Goal: Information Seeking & Learning: Learn about a topic

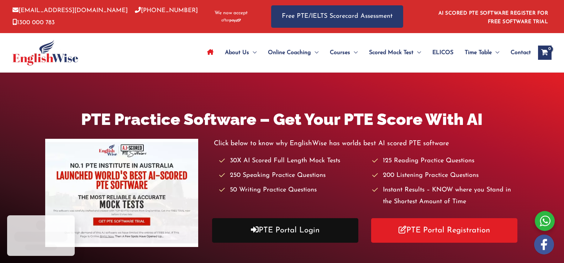
click at [285, 226] on link "PTE Portal Login" at bounding box center [285, 230] width 147 height 25
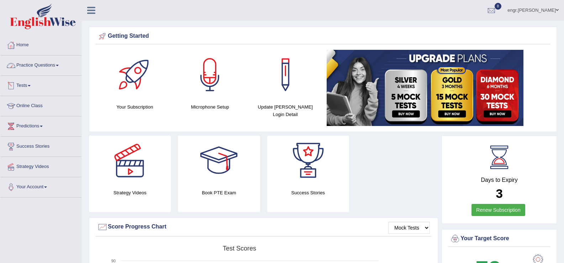
click at [49, 64] on link "Practice Questions" at bounding box center [40, 65] width 81 height 18
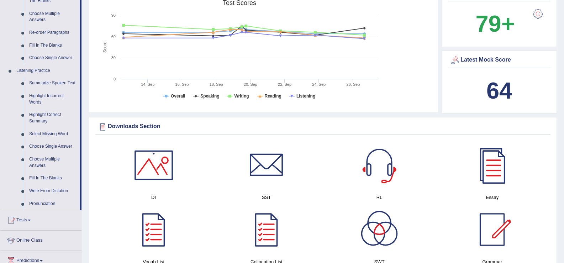
scroll to position [276, 0]
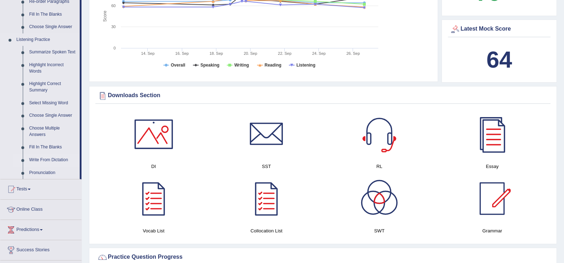
click at [39, 157] on link "Write From Dictation" at bounding box center [53, 160] width 54 height 13
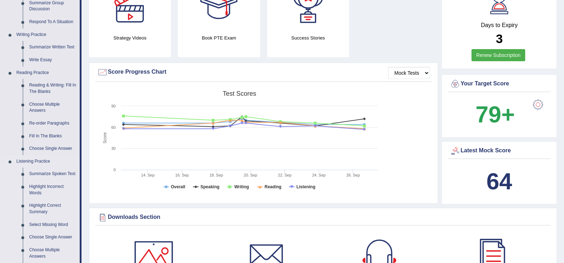
scroll to position [474, 0]
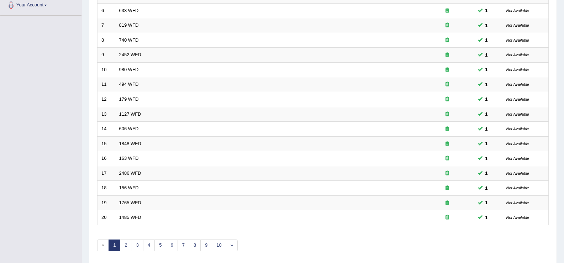
scroll to position [208, 0]
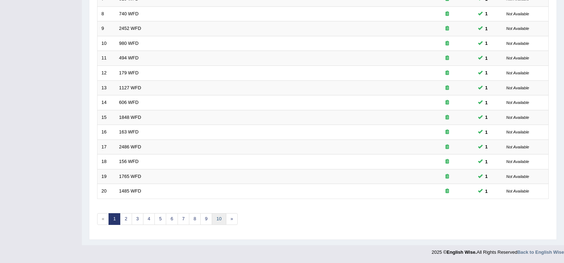
click at [218, 222] on link "10" at bounding box center [219, 219] width 14 height 12
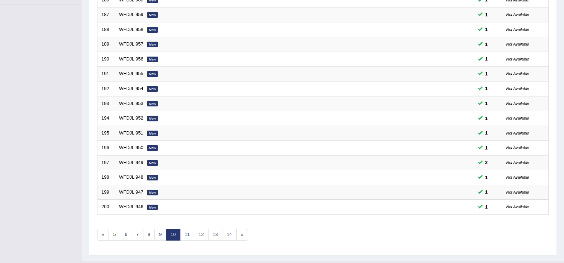
scroll to position [208, 0]
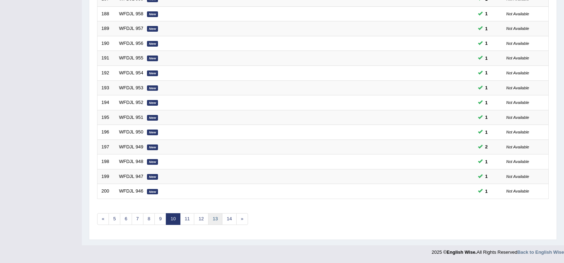
click at [217, 222] on link "13" at bounding box center [215, 219] width 14 height 12
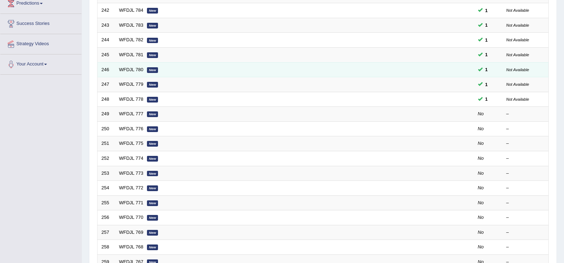
scroll to position [142, 0]
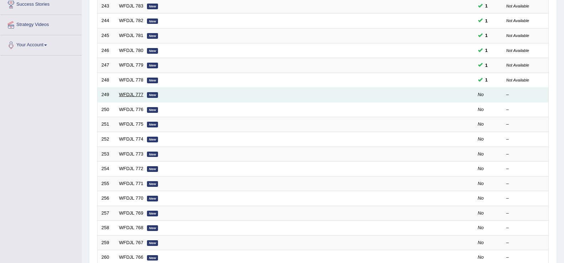
click at [127, 93] on link "WFDJL 777" at bounding box center [131, 94] width 24 height 5
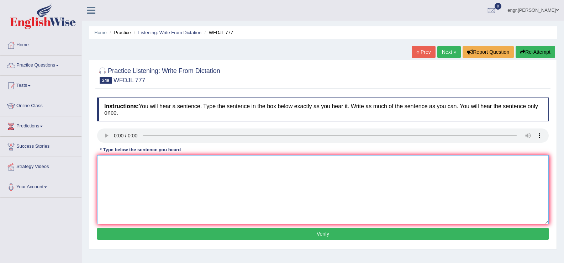
click at [130, 183] on textarea at bounding box center [323, 189] width 452 height 69
click at [155, 165] on textarea at bounding box center [323, 189] width 452 height 69
type textarea "t"
type textarea "The meeting seems minor occur in small room."
click at [177, 237] on button "Verify" at bounding box center [323, 234] width 452 height 12
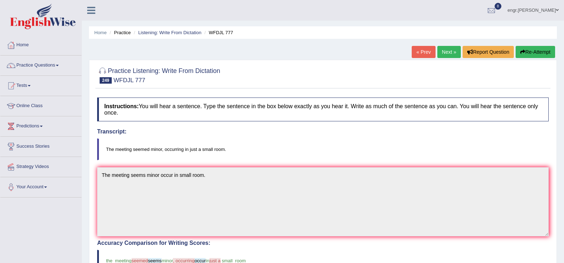
click at [445, 50] on link "Next »" at bounding box center [448, 52] width 23 height 12
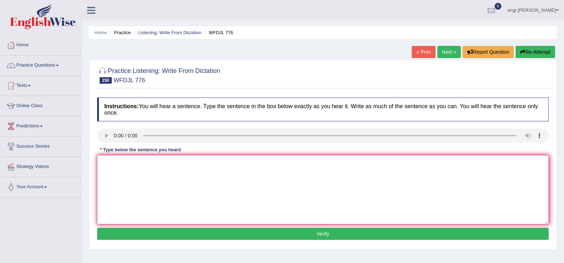
click at [131, 199] on textarea at bounding box center [323, 189] width 452 height 69
type textarea "The Seminars offers opportunities to discuss ideas with peers."
click at [165, 236] on button "Verify" at bounding box center [323, 234] width 452 height 12
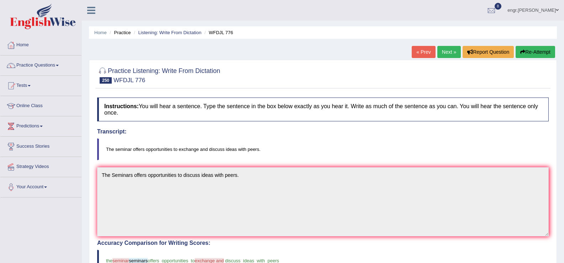
click at [449, 54] on link "Next »" at bounding box center [448, 52] width 23 height 12
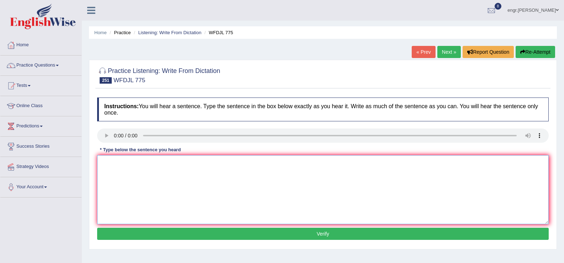
click at [125, 186] on textarea at bounding box center [323, 189] width 452 height 69
type textarea "Student union members can significantly changes university policies."
click at [166, 238] on button "Verify" at bounding box center [323, 234] width 452 height 12
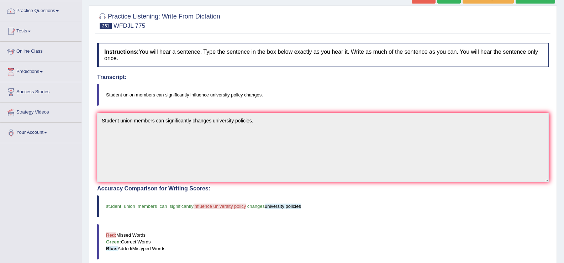
scroll to position [41, 0]
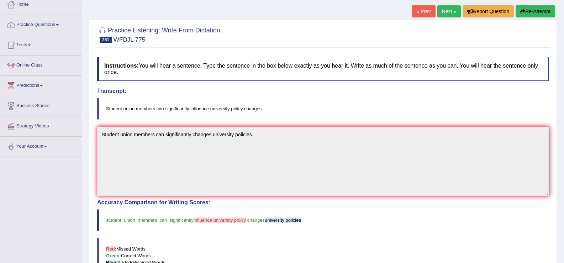
click at [441, 11] on link "Next »" at bounding box center [448, 11] width 23 height 12
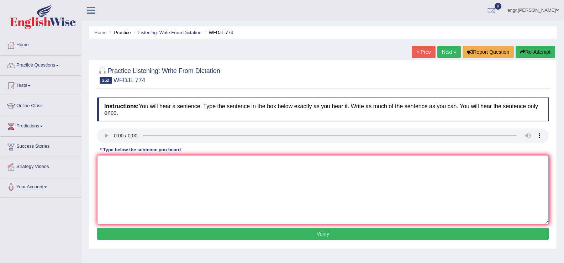
click at [121, 187] on textarea at bounding box center [323, 189] width 452 height 69
click at [111, 170] on textarea at bounding box center [323, 189] width 452 height 69
type textarea "T"
type textarea "Heart of the recipe is to add boiling water to the mix."
click at [167, 234] on button "Verify" at bounding box center [323, 234] width 452 height 12
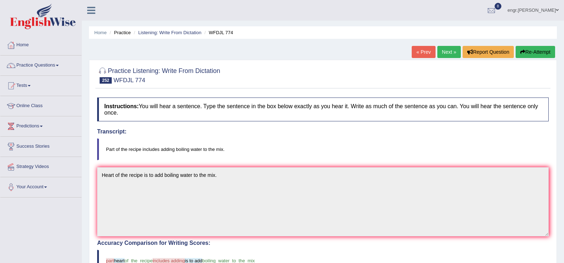
click at [447, 56] on link "Next »" at bounding box center [448, 52] width 23 height 12
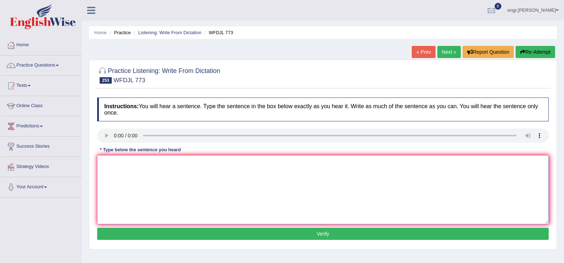
click at [121, 186] on textarea at bounding box center [323, 189] width 452 height 69
click at [123, 183] on textarea at bounding box center [323, 189] width 452 height 69
type textarea "."
click at [151, 234] on button "Verify" at bounding box center [323, 234] width 452 height 12
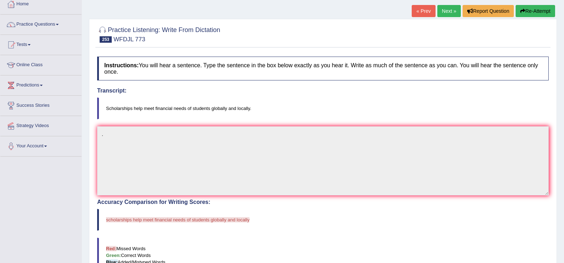
scroll to position [28, 0]
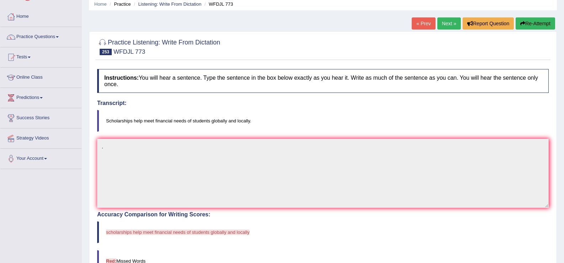
click at [443, 26] on link "Next »" at bounding box center [448, 23] width 23 height 12
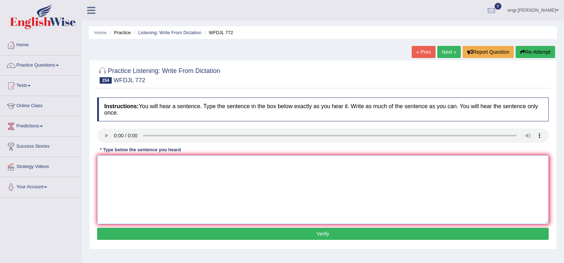
click at [114, 175] on textarea at bounding box center [323, 189] width 452 height 69
type textarea "The uniersity's website has many features as useful."
click at [151, 232] on button "Verify" at bounding box center [323, 234] width 452 height 12
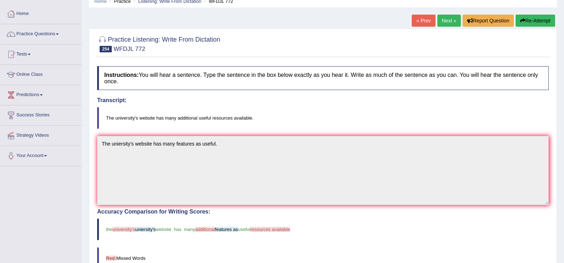
scroll to position [30, 0]
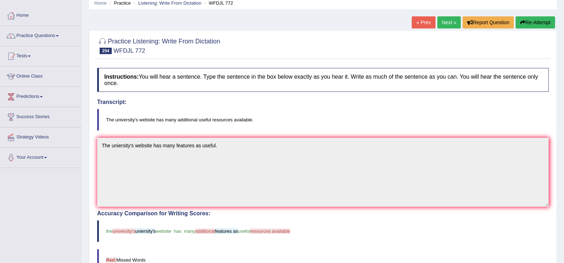
click at [434, 229] on blockquote "the university's uniersity's website has many additional features as useful res…" at bounding box center [323, 231] width 452 height 22
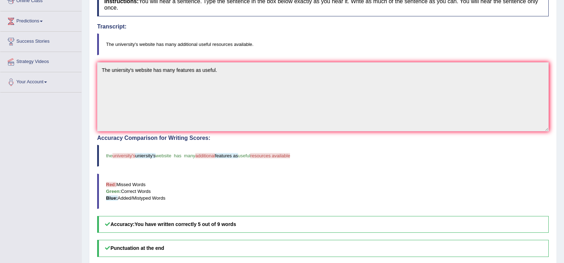
scroll to position [114, 0]
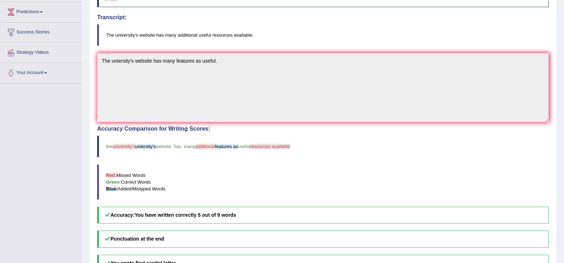
click at [334, 151] on blockquote "the university's uniersity's website has many additional features as useful res…" at bounding box center [323, 147] width 452 height 22
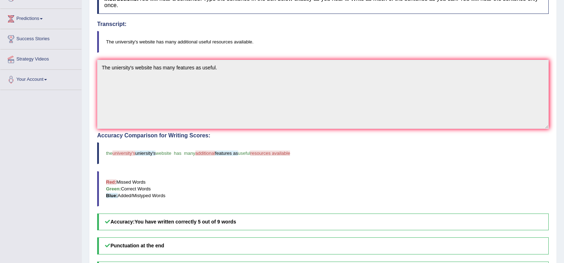
scroll to position [0, 0]
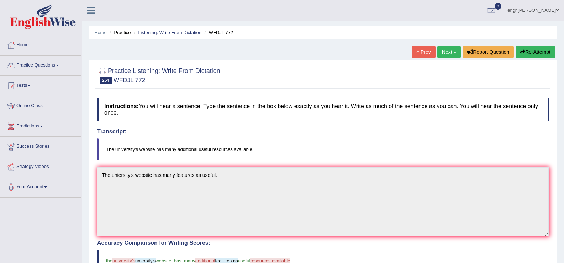
click at [300, 143] on blockquote "The university's website has many additional useful resources available." at bounding box center [323, 149] width 452 height 22
click at [524, 133] on h4 "Transcript:" at bounding box center [323, 131] width 452 height 6
click at [497, 14] on div at bounding box center [491, 10] width 11 height 11
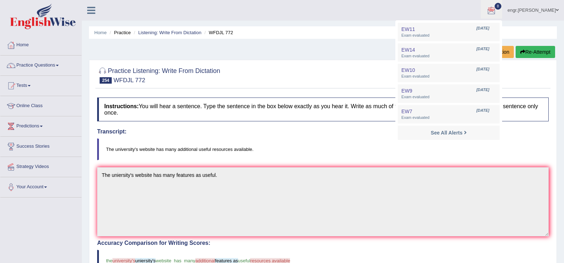
click at [497, 14] on div at bounding box center [491, 10] width 11 height 11
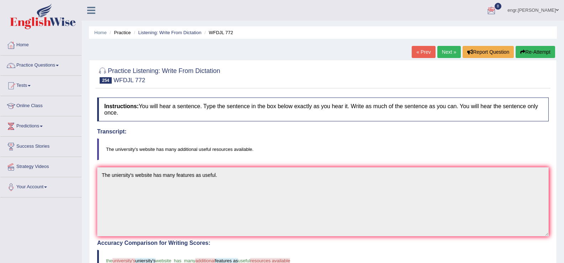
click at [444, 49] on link "Next »" at bounding box center [448, 52] width 23 height 12
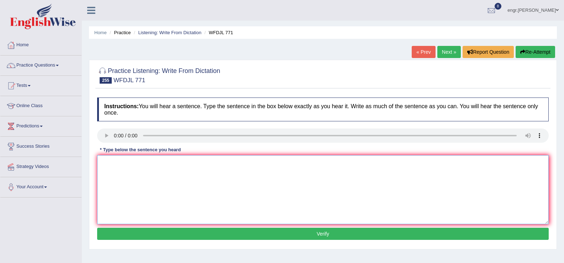
click at [125, 192] on textarea at bounding box center [323, 189] width 452 height 69
type textarea "Digital system make easy for borrowing books makes accessable today."
click at [153, 238] on button "Verify" at bounding box center [323, 234] width 452 height 12
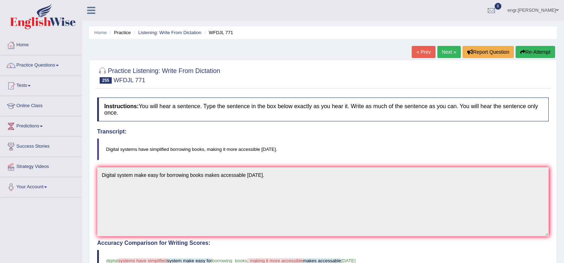
click at [454, 51] on link "Next »" at bounding box center [448, 52] width 23 height 12
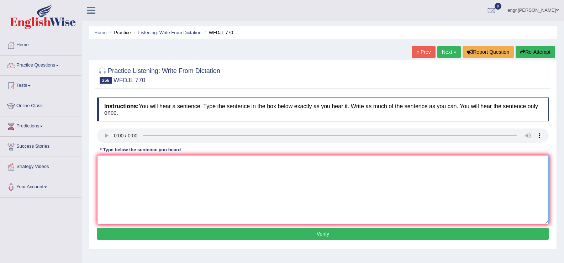
click at [128, 188] on textarea at bounding box center [323, 189] width 452 height 69
type textarea "This books discuss cultural aspects significantly."
click at [165, 239] on button "Verify" at bounding box center [323, 234] width 452 height 12
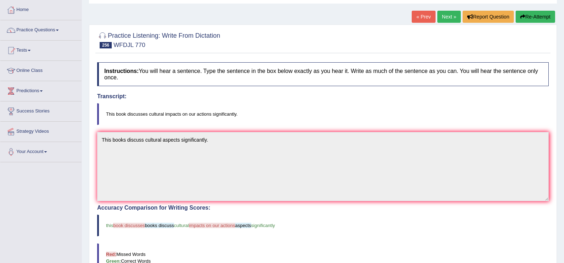
scroll to position [15, 0]
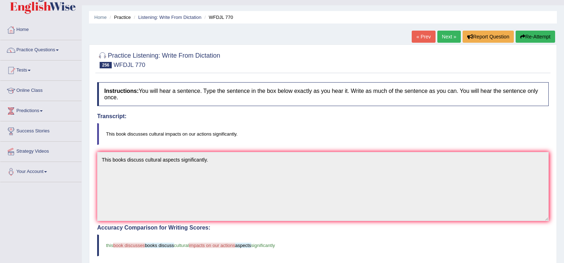
click at [443, 37] on link "Next »" at bounding box center [448, 37] width 23 height 12
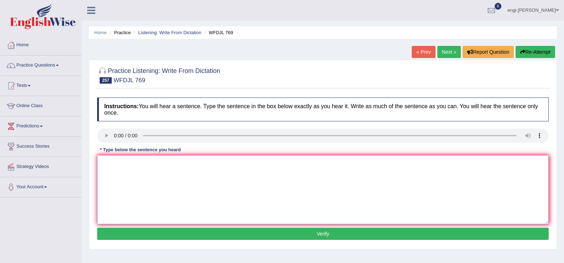
click at [123, 181] on textarea at bounding box center [323, 189] width 452 height 69
type textarea "The concept assess and thorough evaluations."
click at [144, 227] on div "Instructions: You will hear a sentence. Type the sentence in the box below exac…" at bounding box center [322, 170] width 455 height 152
click at [143, 231] on button "Verify" at bounding box center [323, 234] width 452 height 12
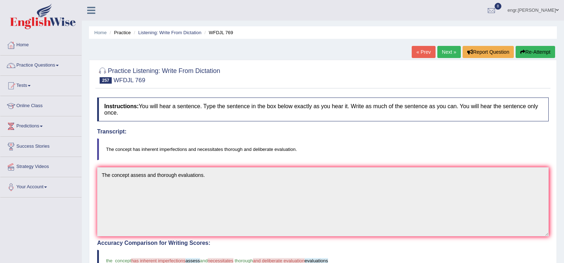
click at [444, 56] on link "Next »" at bounding box center [448, 52] width 23 height 12
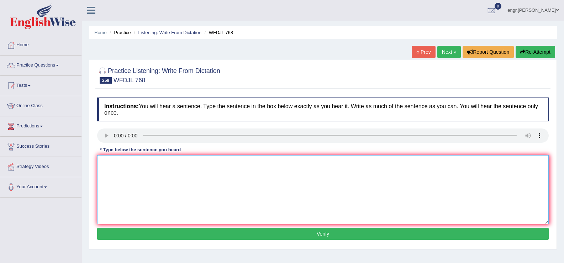
click at [121, 183] on textarea at bounding box center [323, 189] width 452 height 69
type textarea "Professional has quantify plants measurements through measurements."
click at [166, 233] on button "Verify" at bounding box center [323, 234] width 452 height 12
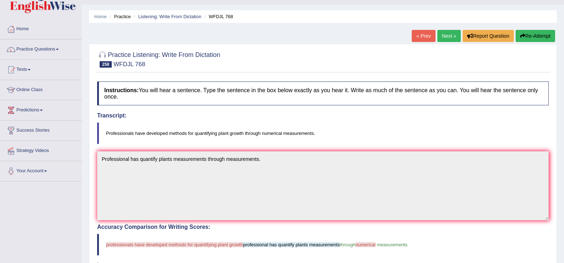
scroll to position [16, 0]
click at [439, 37] on link "Next »" at bounding box center [448, 36] width 23 height 12
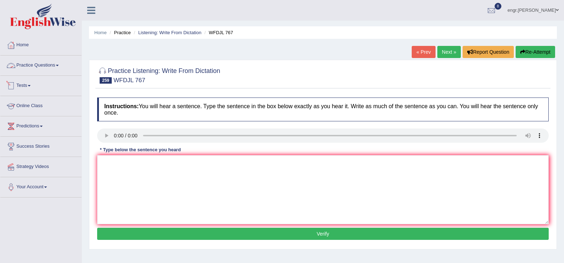
click at [50, 62] on link "Practice Questions" at bounding box center [40, 65] width 81 height 18
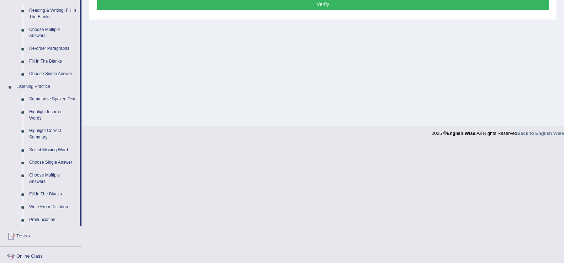
scroll to position [239, 0]
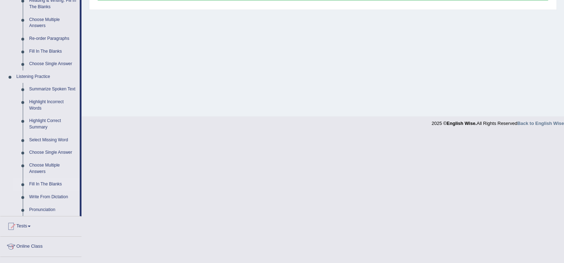
click at [52, 184] on link "Fill In The Blanks" at bounding box center [53, 184] width 54 height 13
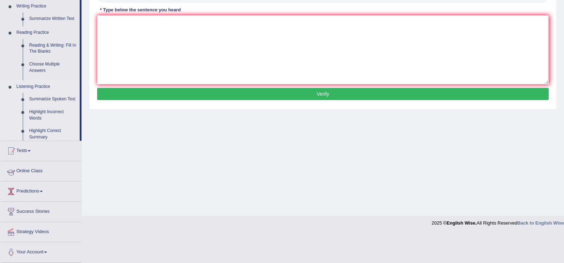
scroll to position [111, 0]
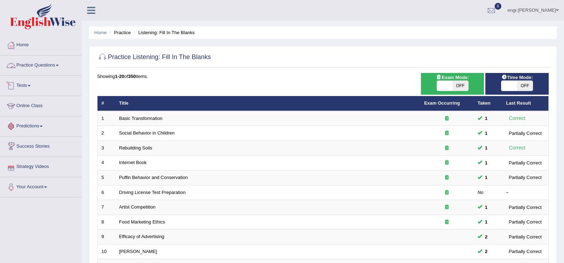
click at [37, 61] on link "Practice Questions" at bounding box center [40, 65] width 81 height 18
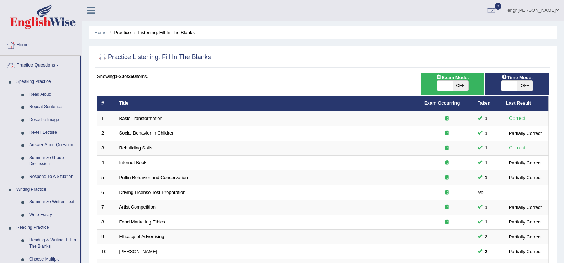
click at [35, 62] on link "Practice Questions" at bounding box center [39, 65] width 79 height 18
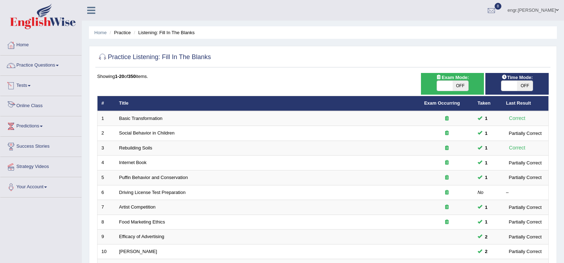
click at [34, 105] on link "Online Class" at bounding box center [40, 105] width 81 height 18
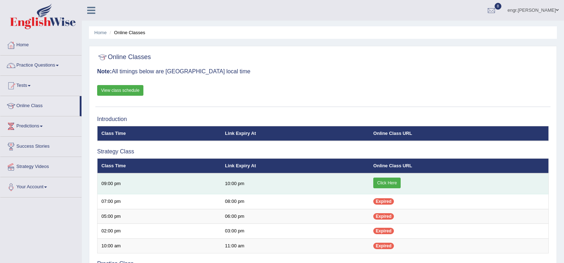
click at [393, 180] on link "Click Here" at bounding box center [386, 183] width 27 height 11
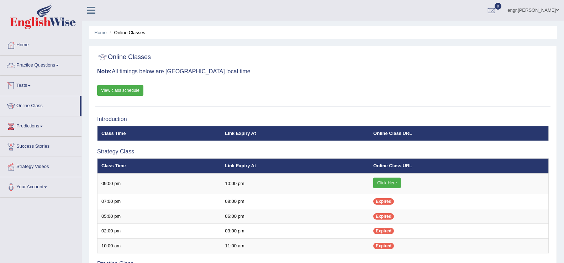
click at [42, 71] on link "Practice Questions" at bounding box center [40, 65] width 81 height 18
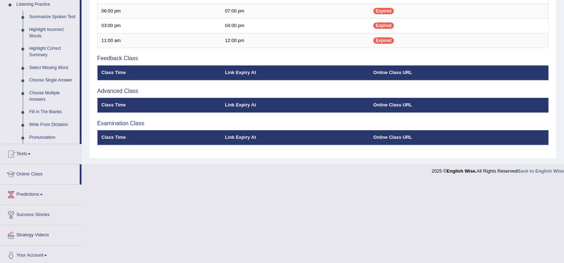
scroll to position [315, 0]
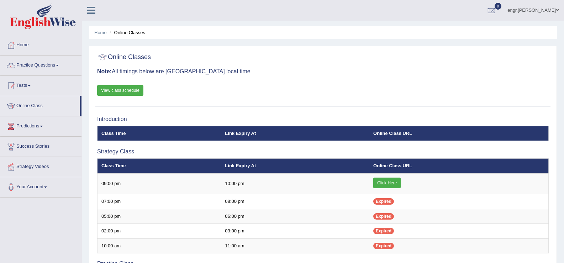
scroll to position [231, 0]
